Goal: Task Accomplishment & Management: Manage account settings

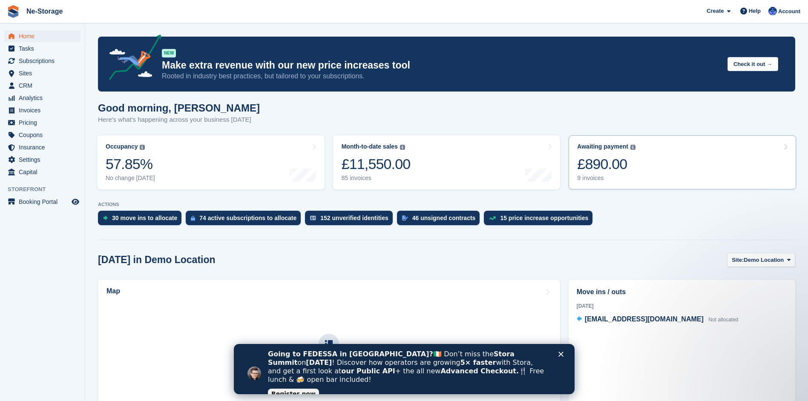
click at [601, 168] on div "£890.00" at bounding box center [606, 164] width 58 height 17
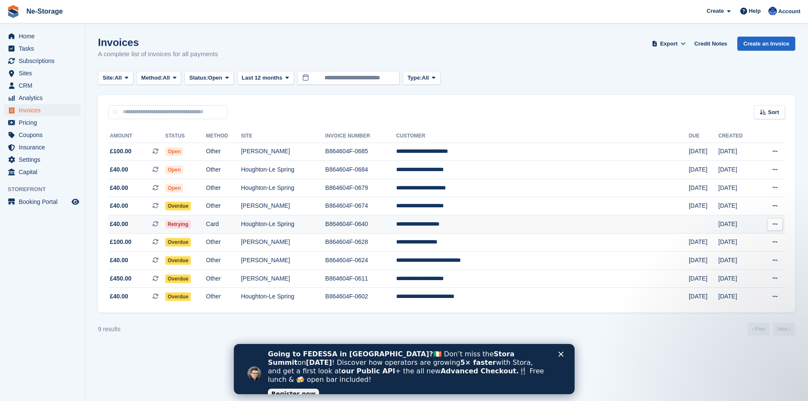
click at [191, 222] on span "Retrying" at bounding box center [178, 224] width 26 height 9
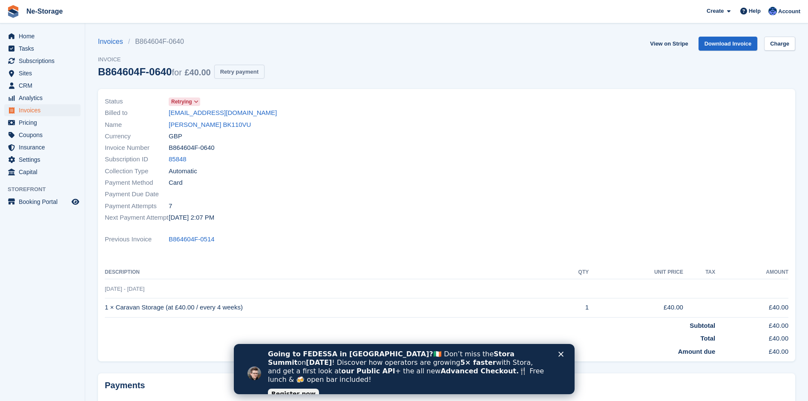
click at [241, 72] on button "Retry payment" at bounding box center [239, 72] width 50 height 14
click at [446, 28] on section "Invoices B864604F-0640 Invoice B864604F-0640 for £40.00 Retry payment View on S…" at bounding box center [446, 240] width 723 height 481
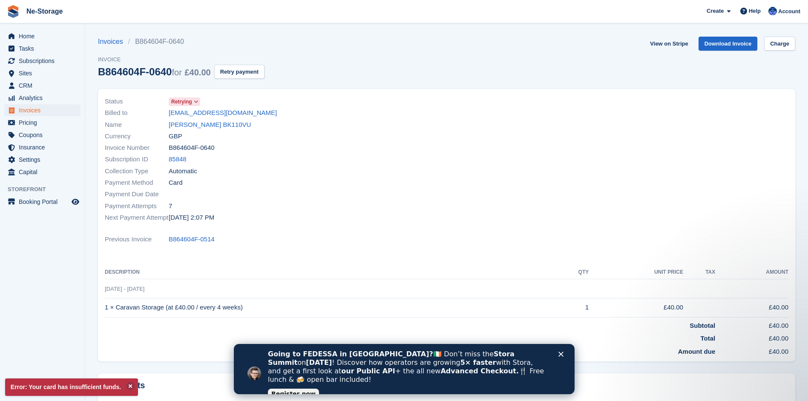
click at [556, 352] on div "Going to FEDESSA in Dublin? 🇮🇪 Don’t miss the Stora Summit on Sept 30 ! Discove…" at bounding box center [414, 374] width 293 height 52
click at [561, 352] on div "Going to FEDESSA in Dublin? 🇮🇪 Don’t miss the Stora Summit on Sept 30 ! Discove…" at bounding box center [404, 374] width 341 height 52
click at [248, 69] on button "Retry payment" at bounding box center [239, 72] width 50 height 14
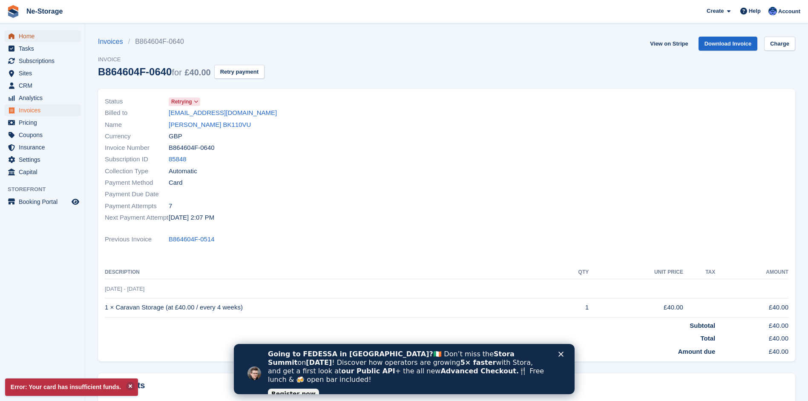
click at [46, 35] on span "Home" at bounding box center [44, 36] width 51 height 12
